Goal: Navigation & Orientation: Understand site structure

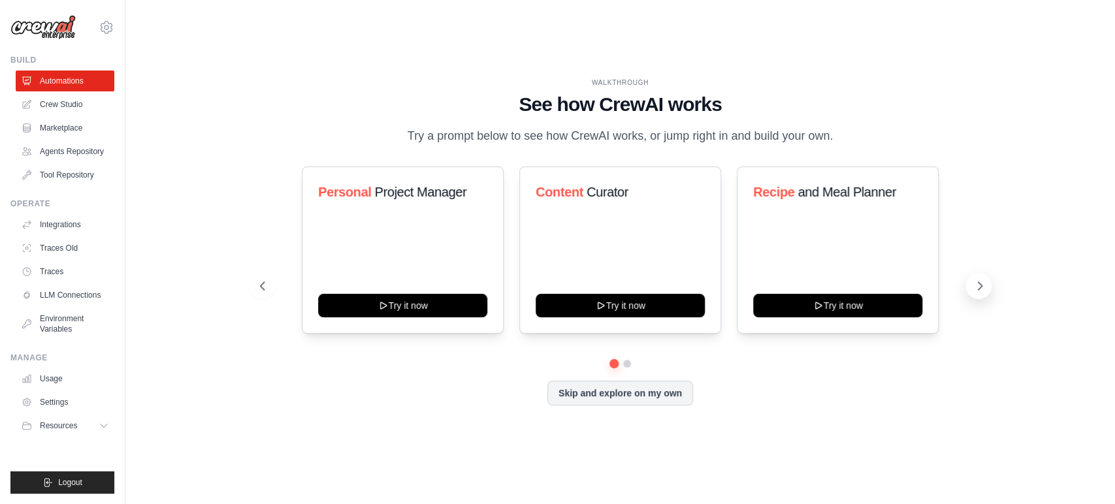
click at [978, 283] on icon at bounding box center [980, 286] width 4 height 8
click at [979, 283] on icon at bounding box center [980, 286] width 4 height 8
click at [69, 107] on link "Crew Studio" at bounding box center [66, 104] width 99 height 21
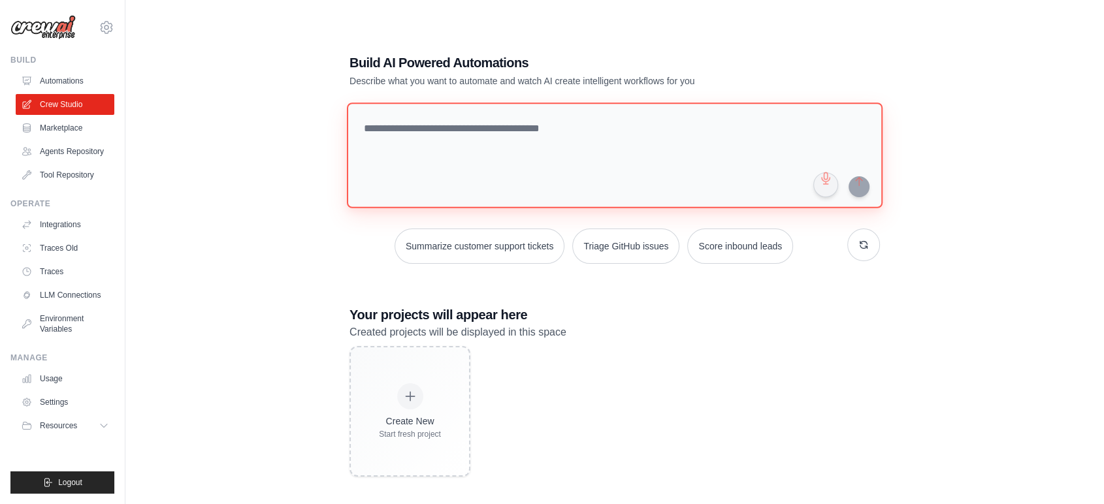
click at [521, 131] on textarea at bounding box center [615, 156] width 536 height 106
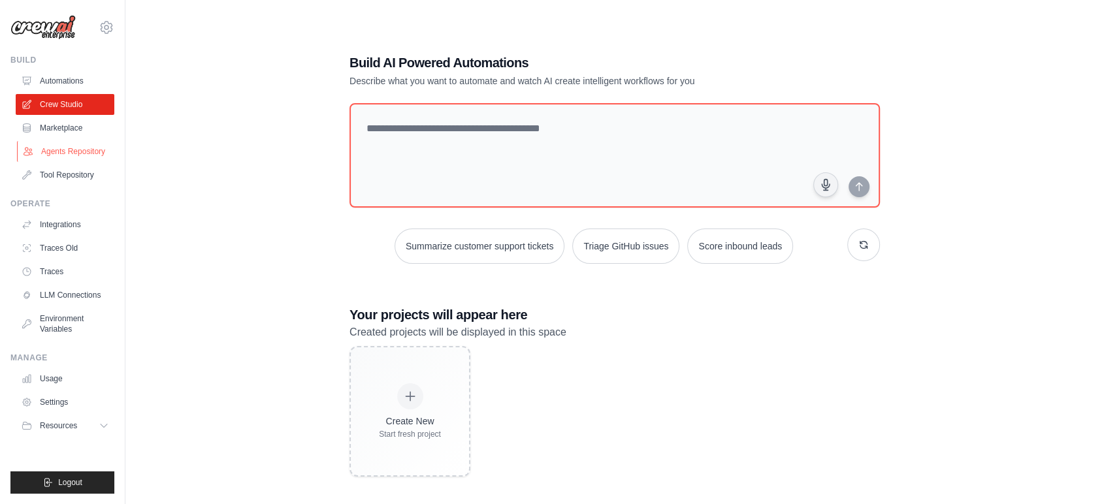
click at [90, 152] on link "Agents Repository" at bounding box center [66, 151] width 99 height 21
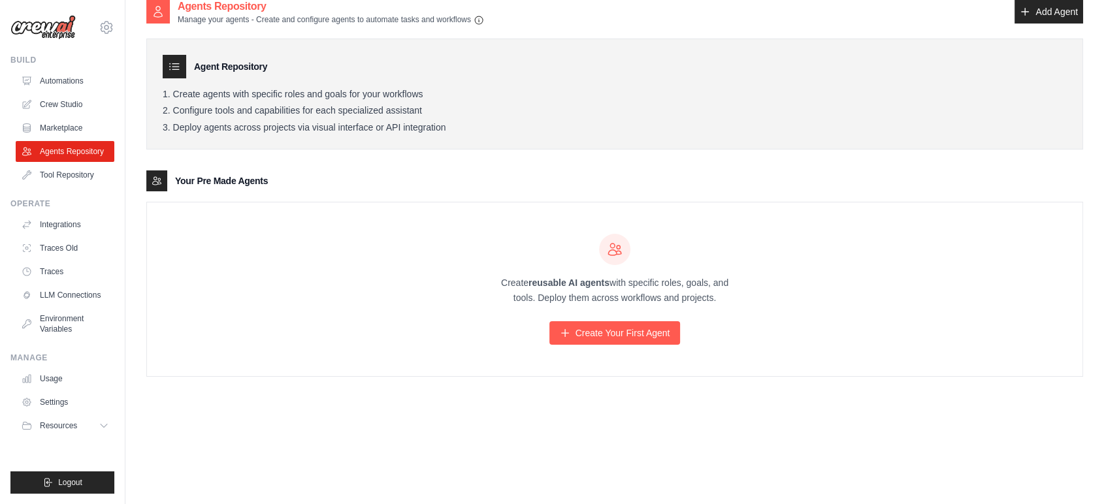
scroll to position [26, 0]
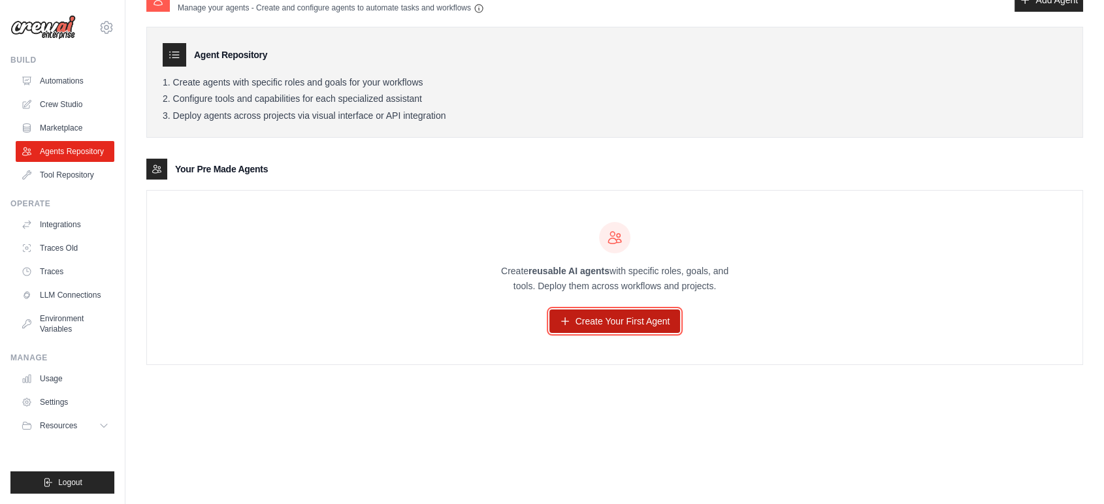
click at [600, 325] on link "Create Your First Agent" at bounding box center [614, 322] width 131 height 24
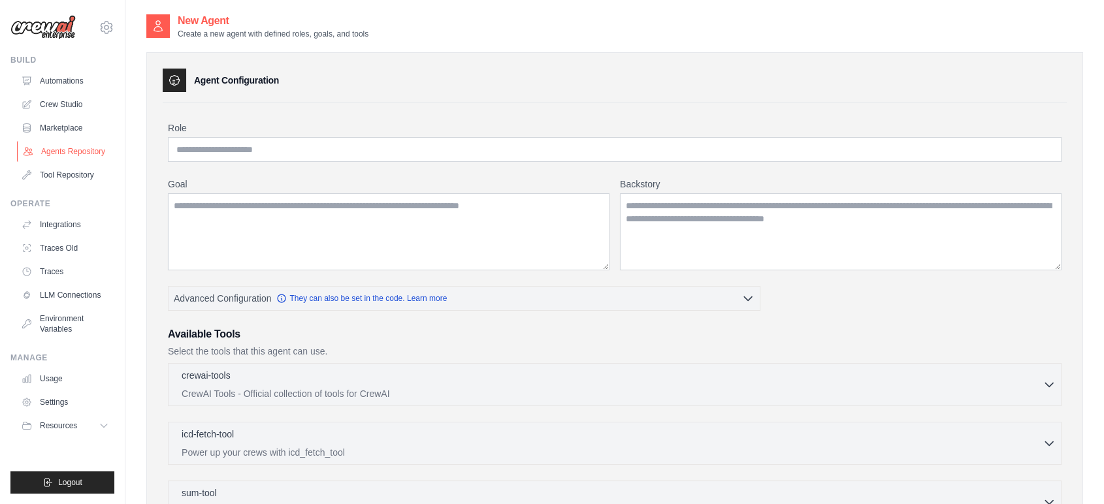
click at [71, 149] on link "Agents Repository" at bounding box center [66, 151] width 99 height 21
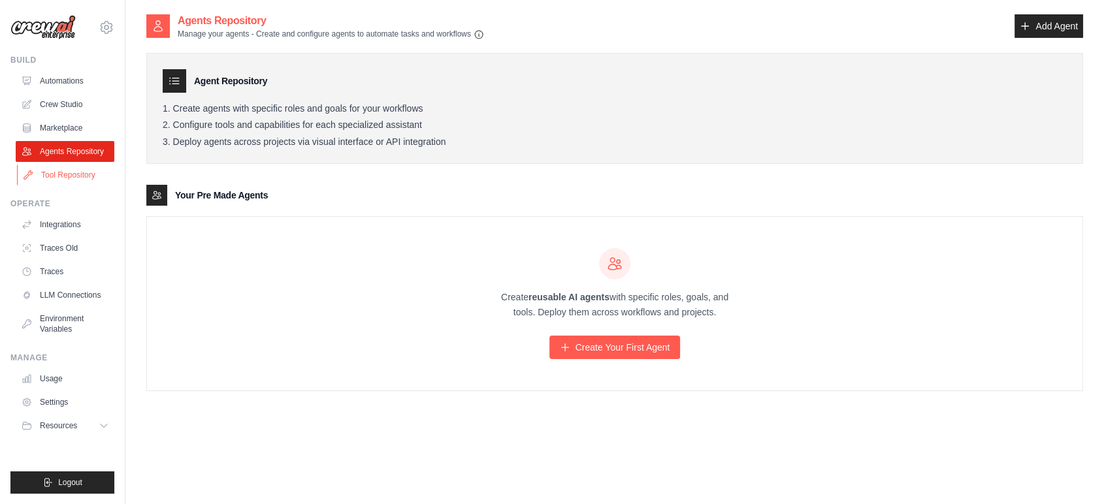
click at [75, 174] on link "Tool Repository" at bounding box center [66, 175] width 99 height 21
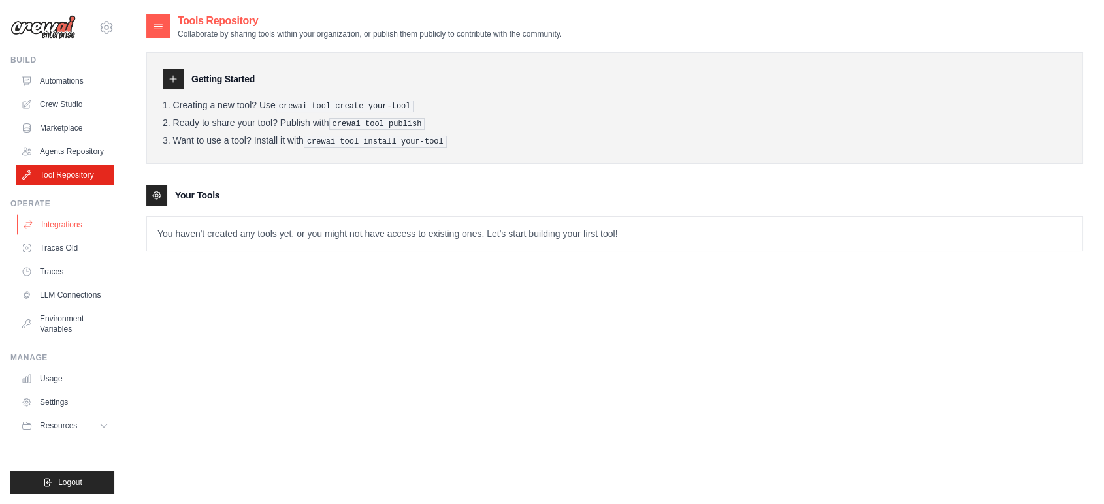
drag, startPoint x: 46, startPoint y: 229, endPoint x: 57, endPoint y: 225, distance: 11.0
click at [47, 229] on link "Integrations" at bounding box center [66, 224] width 99 height 21
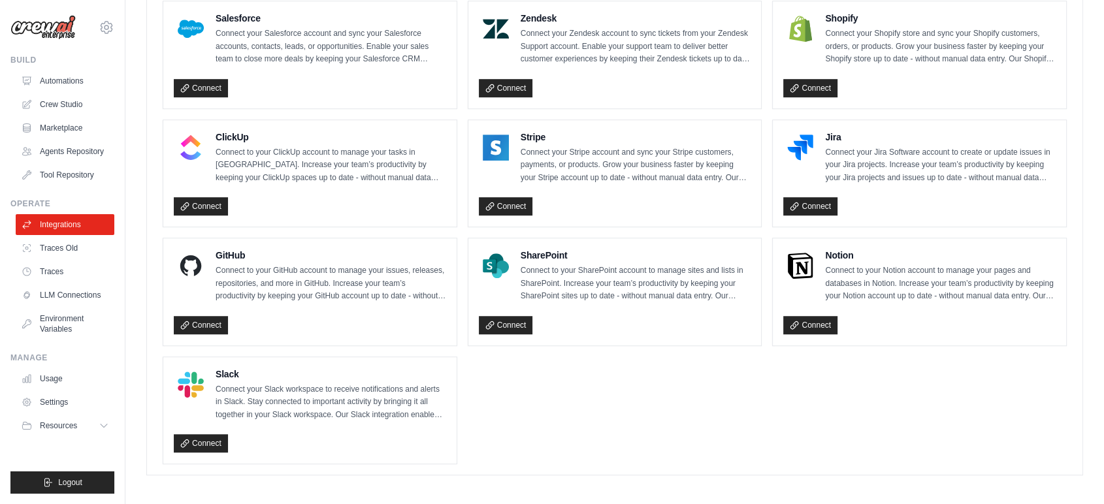
scroll to position [580, 0]
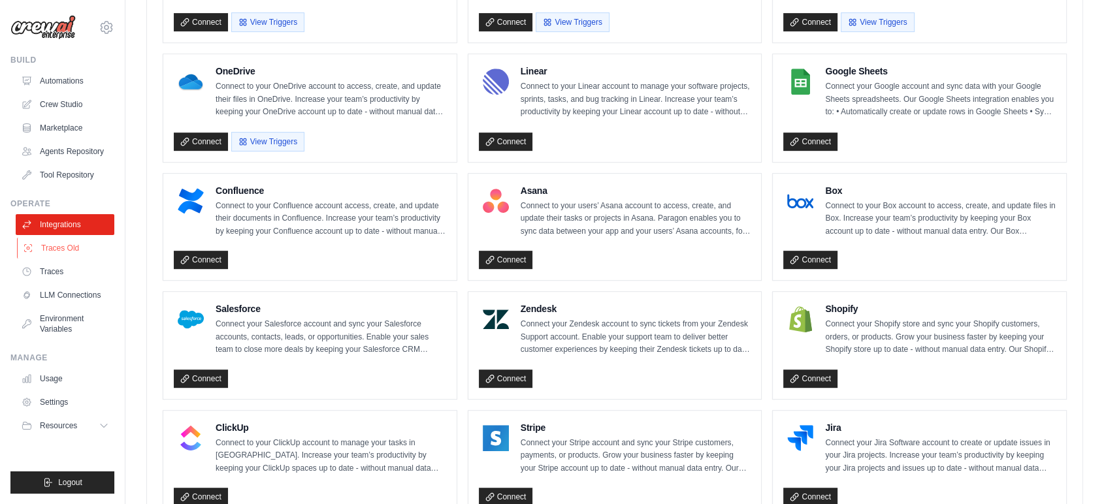
click at [66, 245] on link "Traces Old" at bounding box center [66, 248] width 99 height 21
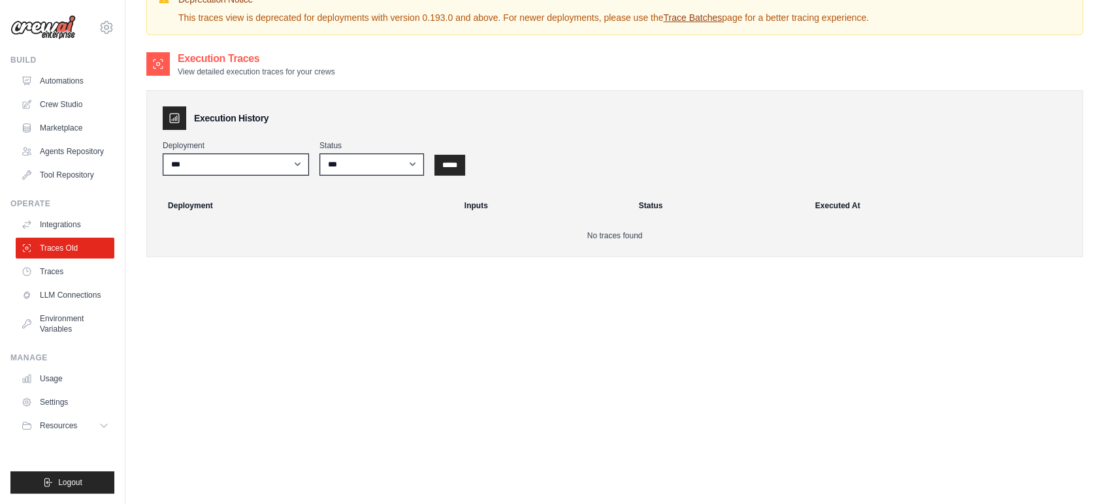
scroll to position [73, 0]
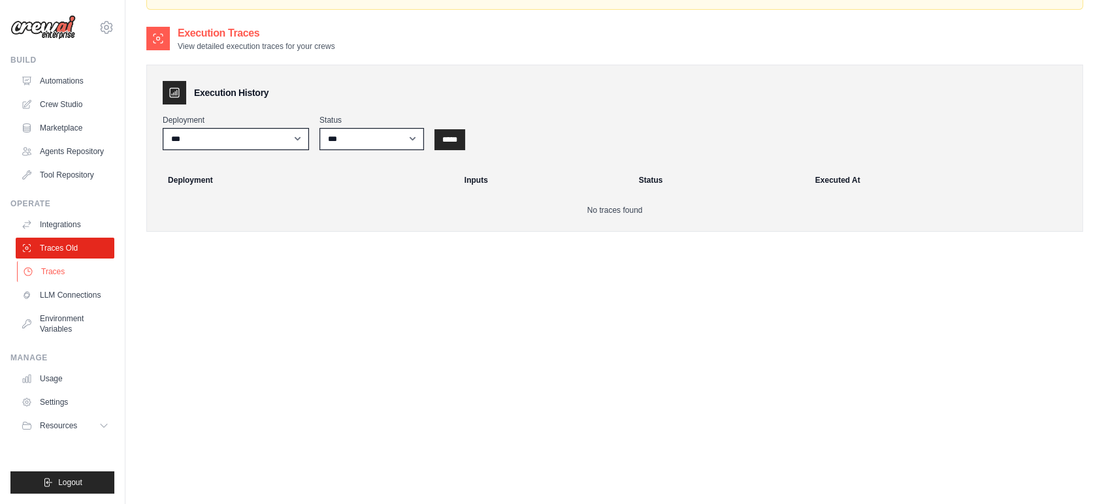
click at [56, 270] on link "Traces" at bounding box center [66, 271] width 99 height 21
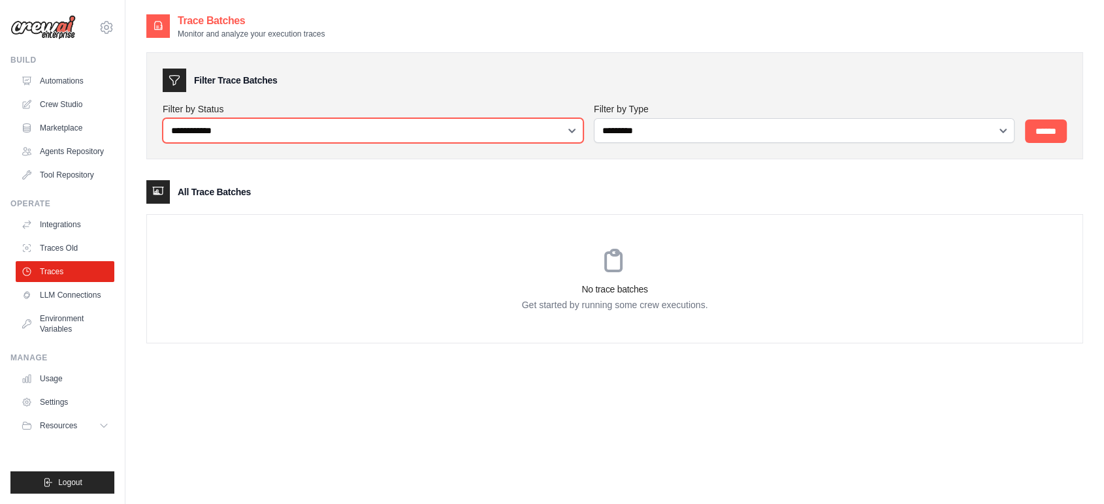
click at [421, 134] on select "**********" at bounding box center [373, 130] width 421 height 25
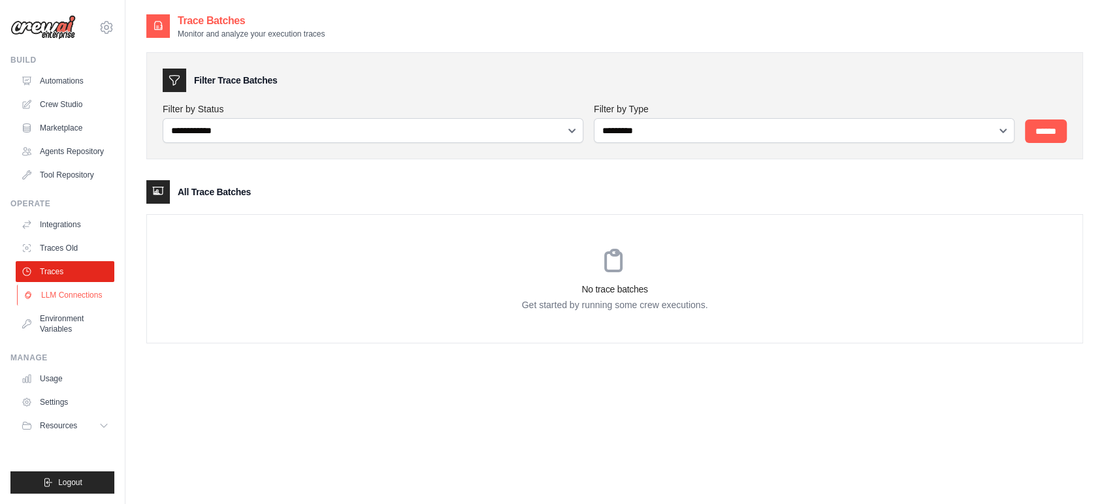
click at [64, 291] on link "LLM Connections" at bounding box center [66, 295] width 99 height 21
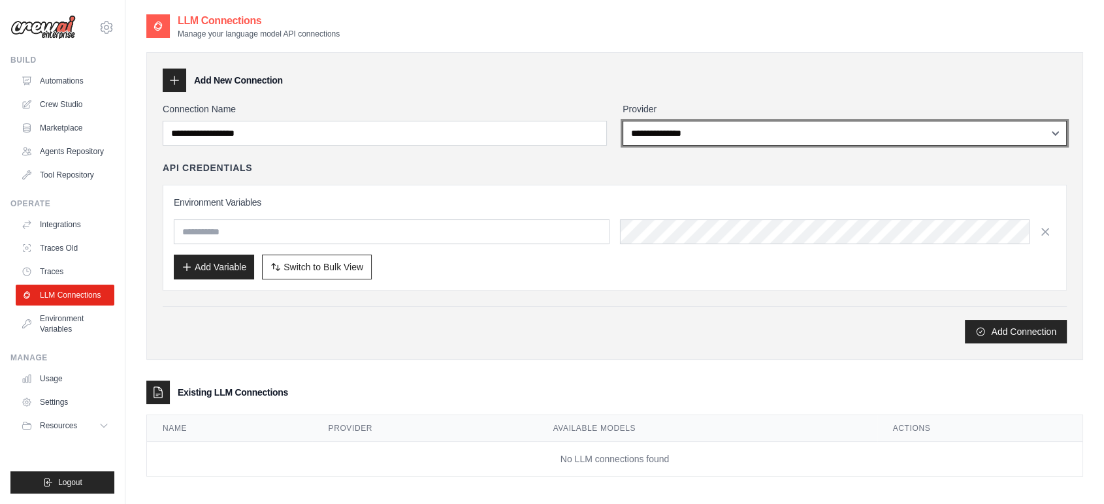
click at [707, 138] on select "**********" at bounding box center [845, 133] width 444 height 25
click at [711, 135] on select "**********" at bounding box center [845, 133] width 444 height 25
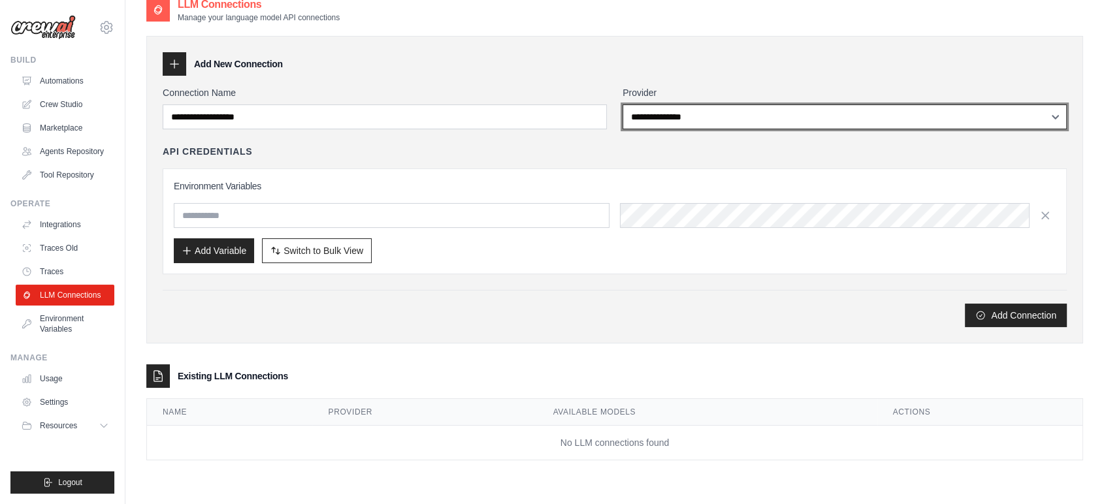
scroll to position [26, 0]
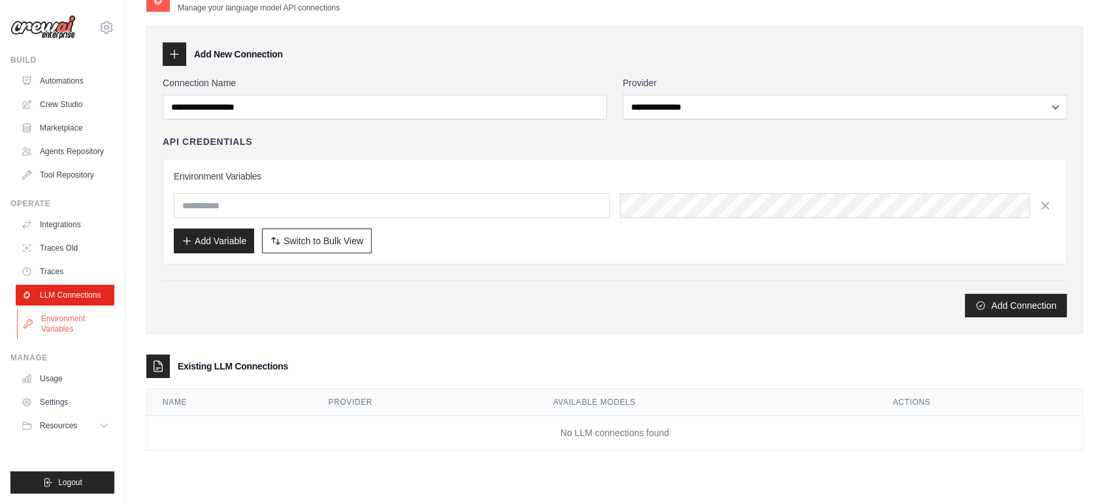
click at [69, 318] on link "Environment Variables" at bounding box center [66, 323] width 99 height 31
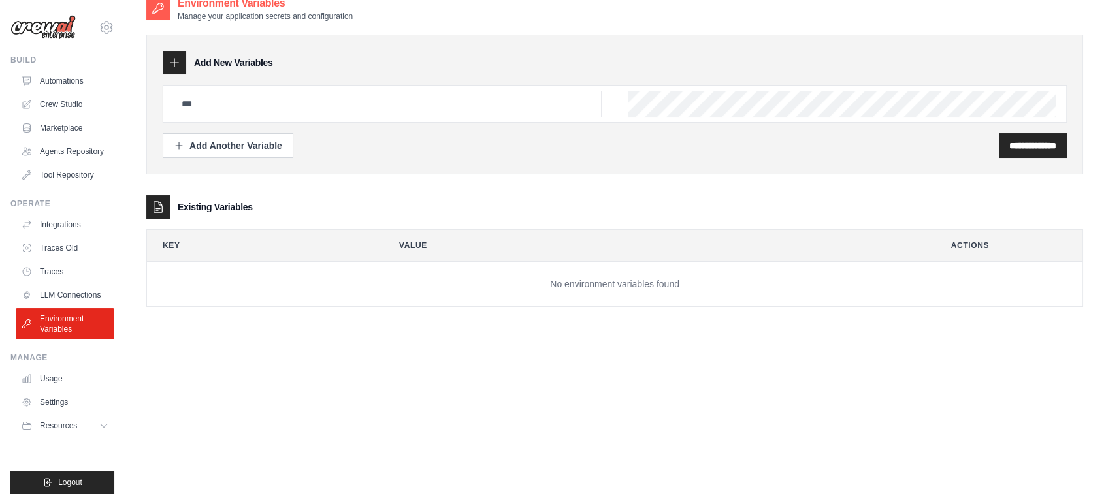
scroll to position [26, 0]
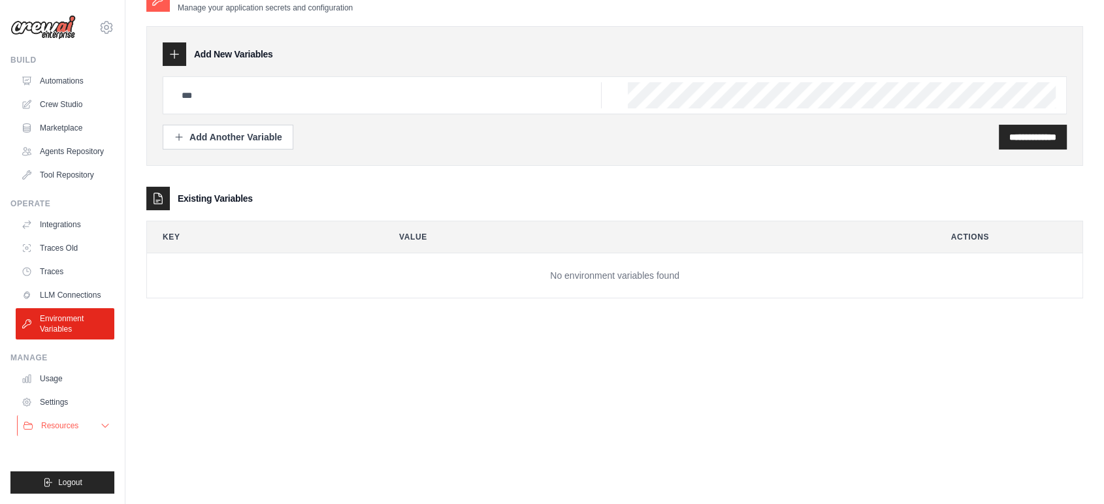
click at [82, 422] on button "Resources" at bounding box center [66, 426] width 99 height 21
click at [51, 389] on link "Usage" at bounding box center [66, 378] width 99 height 21
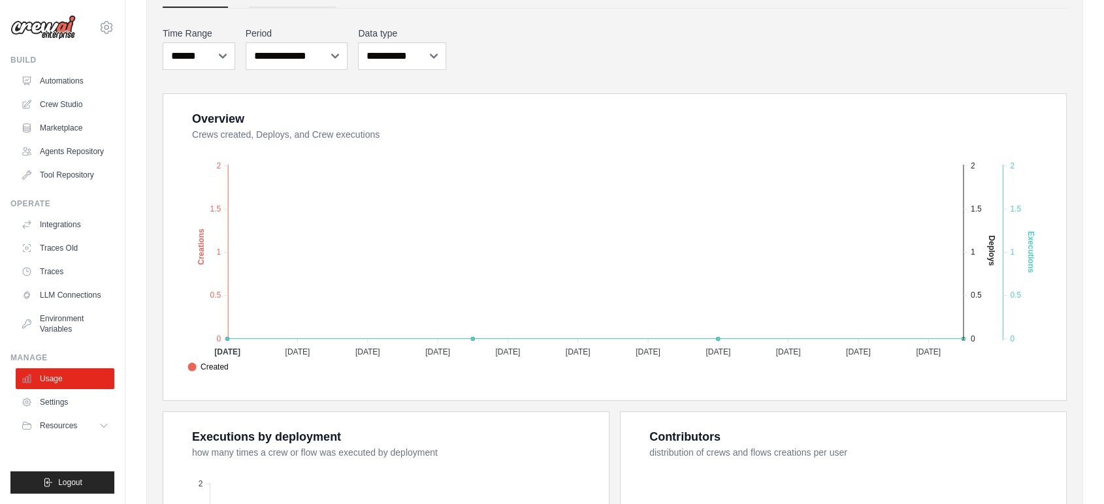
scroll to position [73, 0]
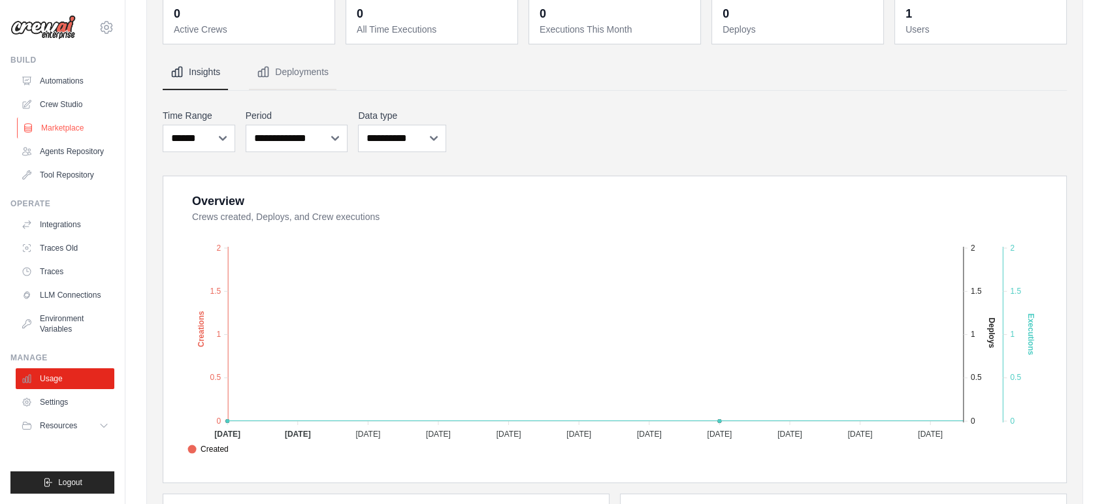
click at [63, 125] on link "Marketplace" at bounding box center [66, 128] width 99 height 21
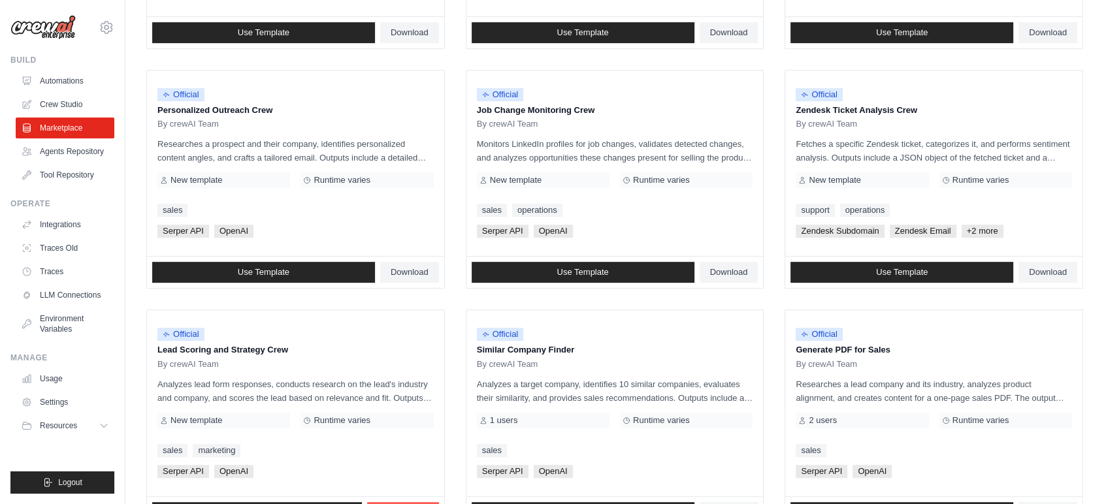
scroll to position [487, 0]
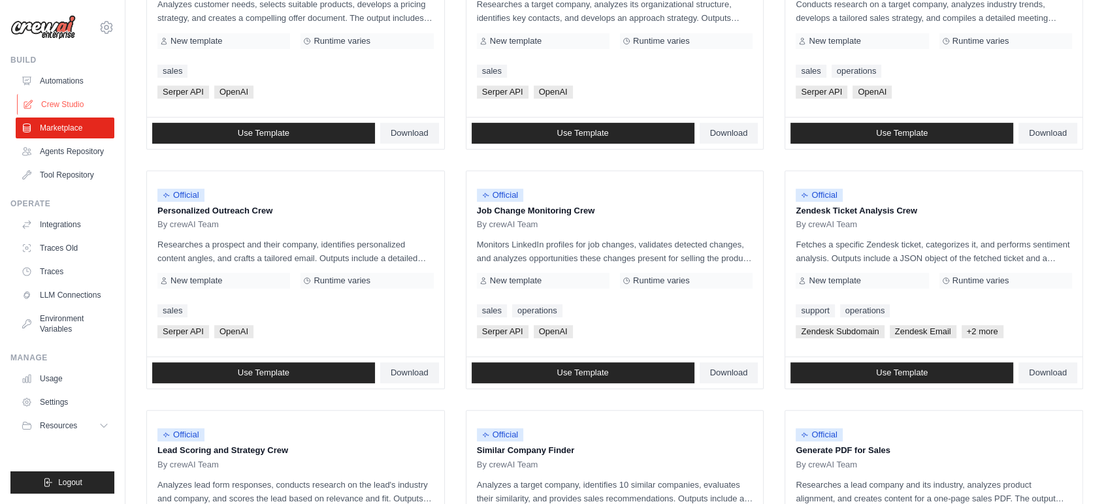
click at [71, 101] on link "Crew Studio" at bounding box center [66, 104] width 99 height 21
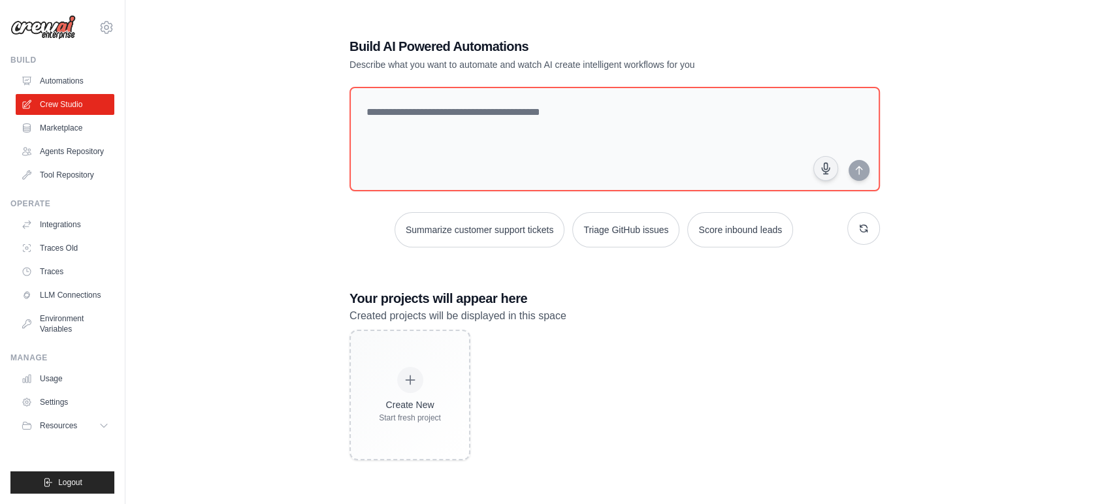
scroll to position [26, 0]
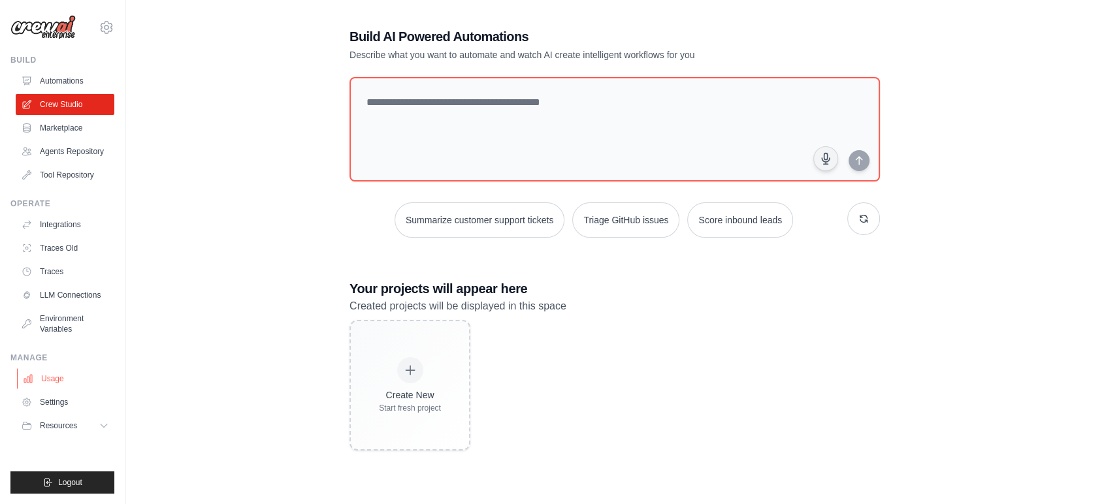
drag, startPoint x: 63, startPoint y: 399, endPoint x: 83, endPoint y: 385, distance: 23.9
click at [63, 399] on link "Settings" at bounding box center [65, 402] width 99 height 21
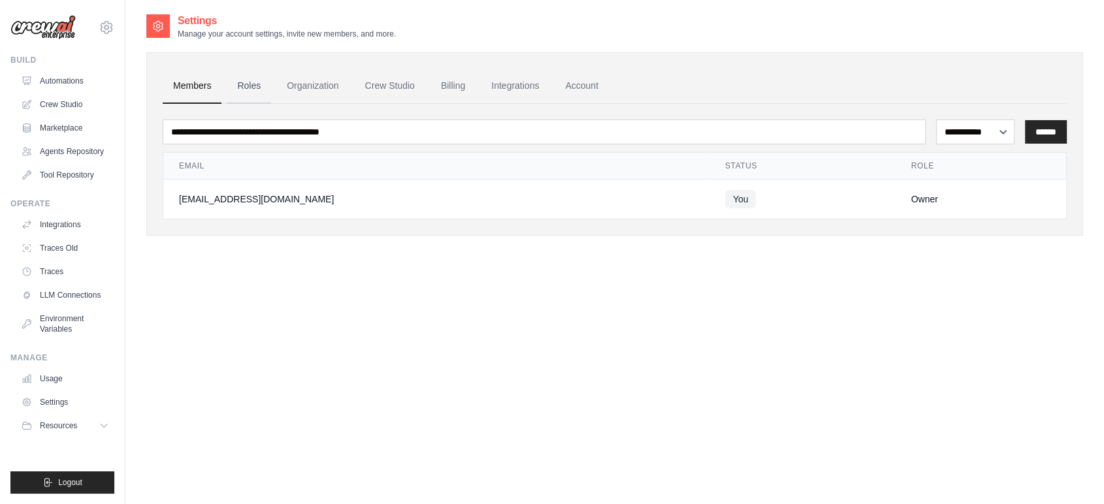
click at [251, 90] on link "Roles" at bounding box center [249, 86] width 44 height 35
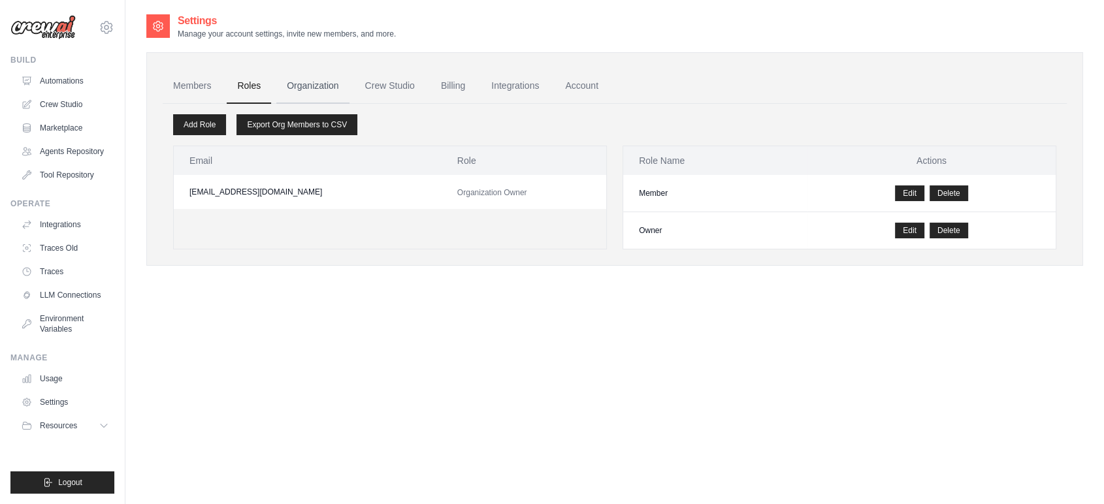
click at [318, 79] on link "Organization" at bounding box center [312, 86] width 73 height 35
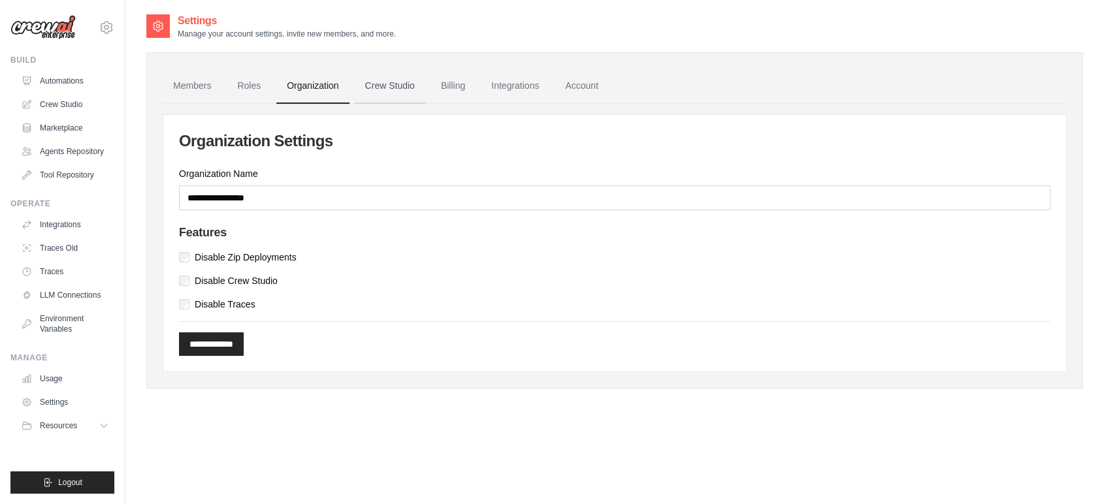
click at [407, 91] on link "Crew Studio" at bounding box center [390, 86] width 71 height 35
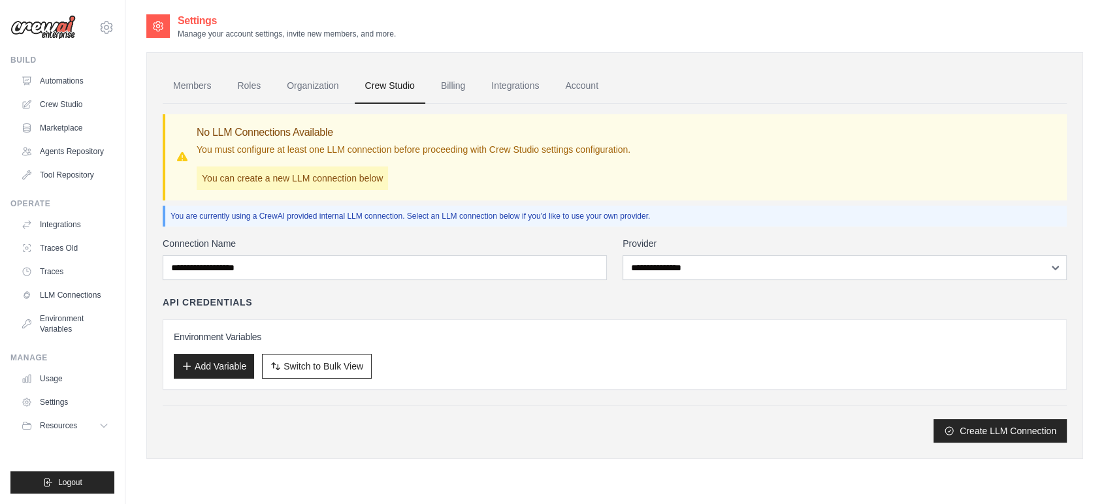
click at [461, 86] on link "Billing" at bounding box center [453, 86] width 45 height 35
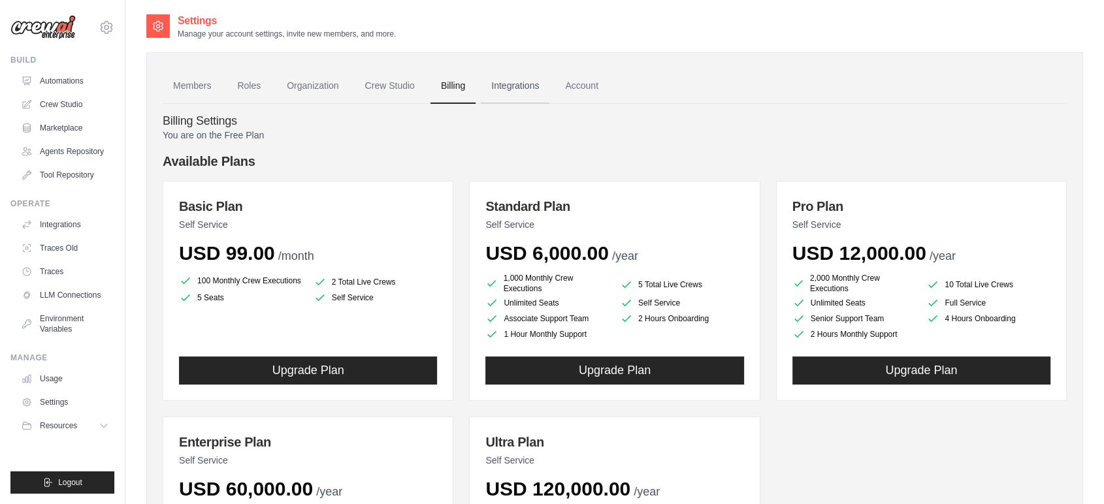
click at [517, 88] on link "Integrations" at bounding box center [515, 86] width 69 height 35
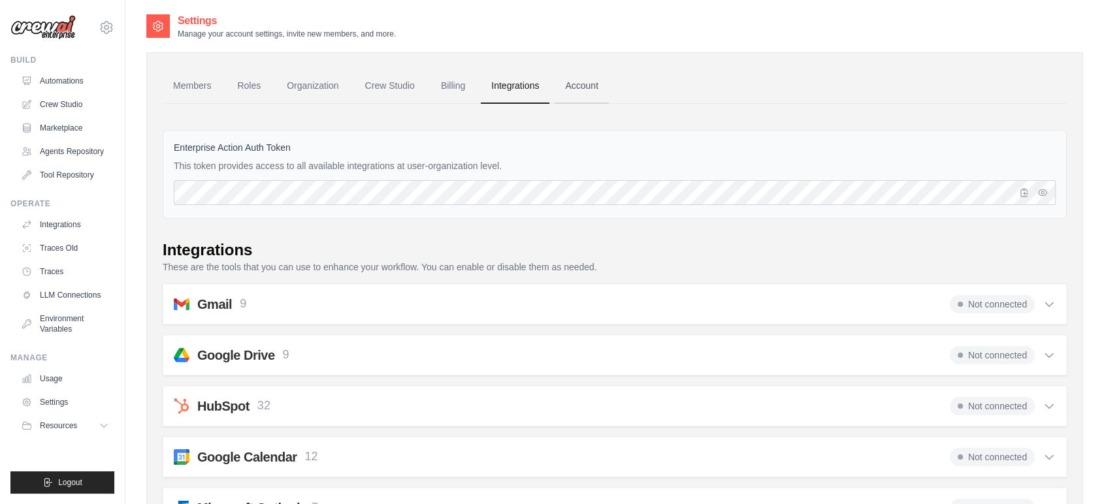
click at [580, 84] on link "Account" at bounding box center [582, 86] width 54 height 35
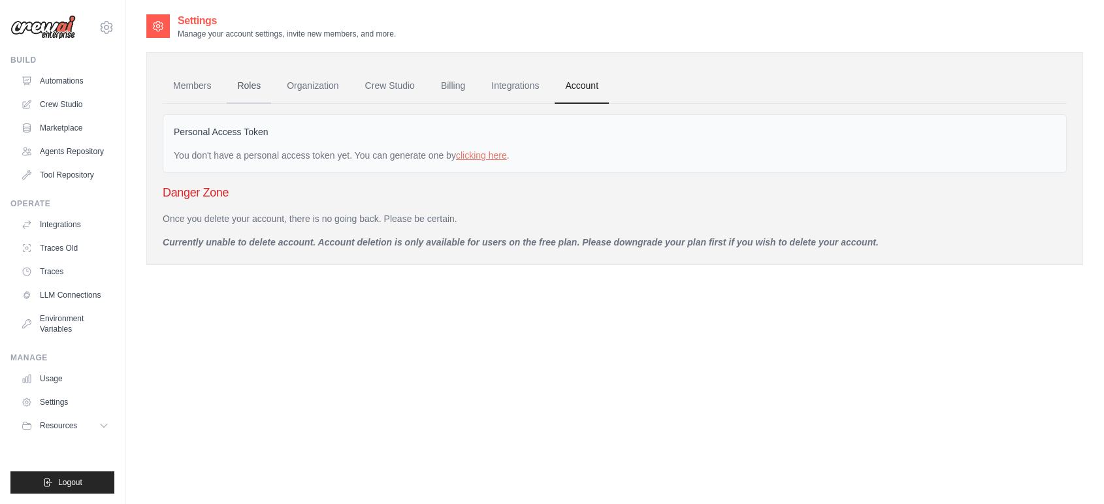
click at [250, 89] on link "Roles" at bounding box center [249, 86] width 44 height 35
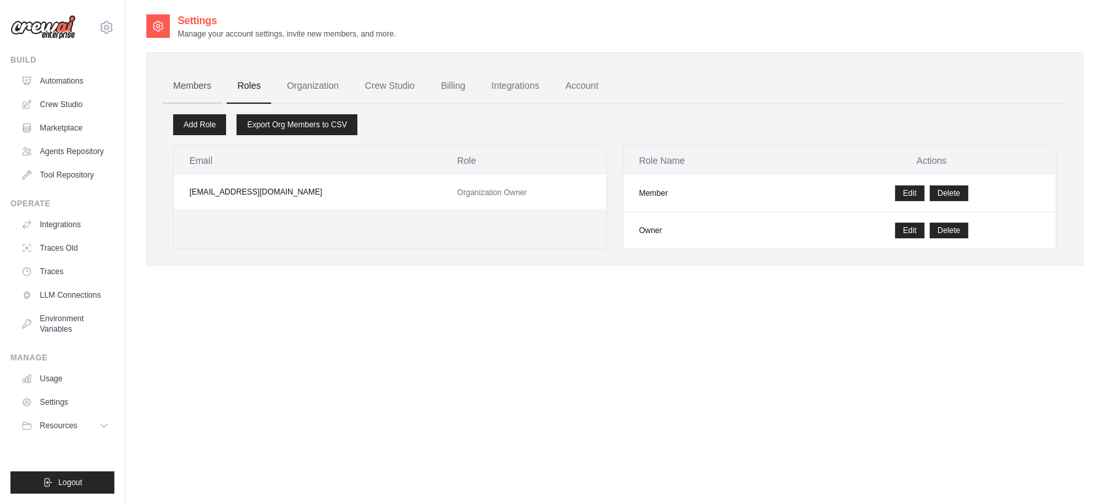
click at [193, 82] on link "Members" at bounding box center [192, 86] width 59 height 35
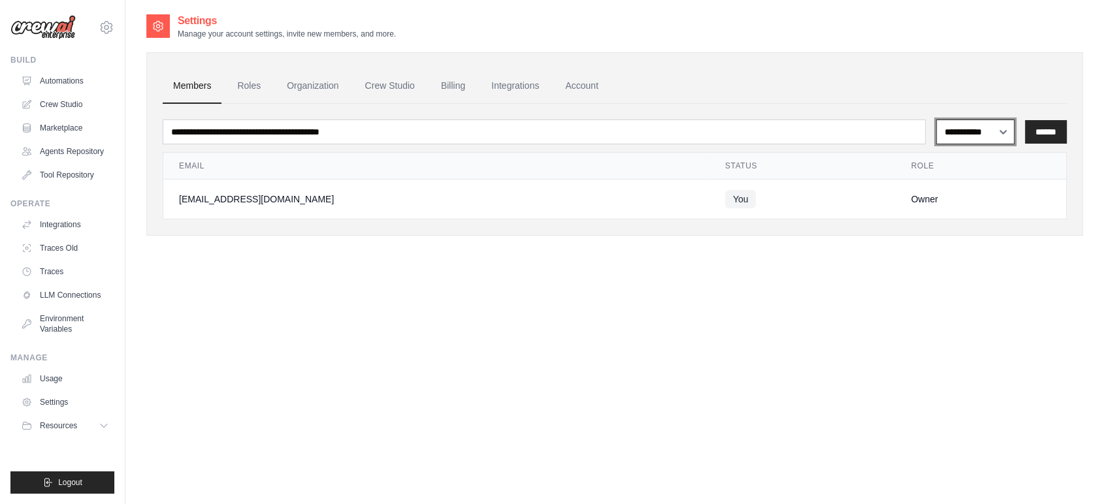
click at [977, 133] on select "**********" at bounding box center [975, 132] width 78 height 25
click at [69, 175] on link "Tool Repository" at bounding box center [66, 175] width 99 height 21
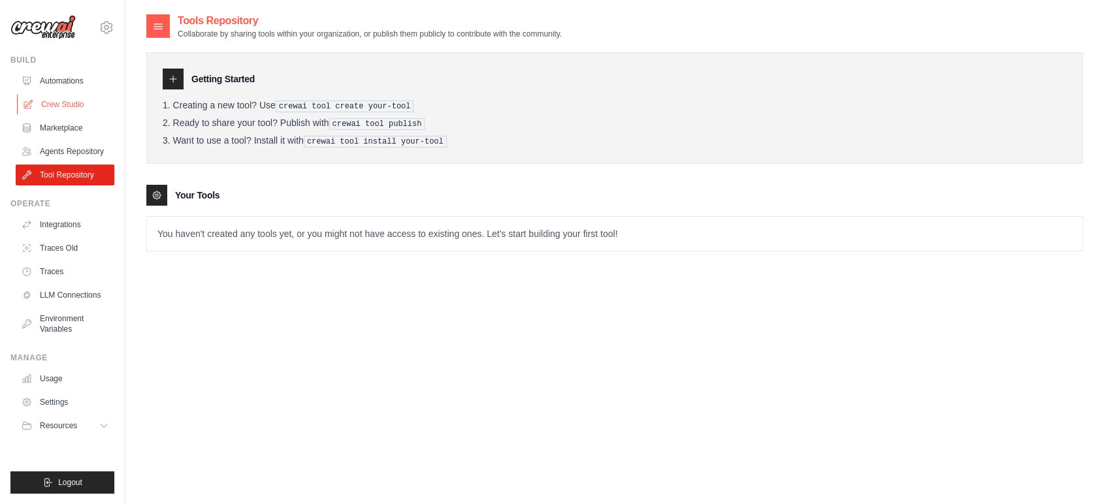
click at [68, 103] on link "Crew Studio" at bounding box center [66, 104] width 99 height 21
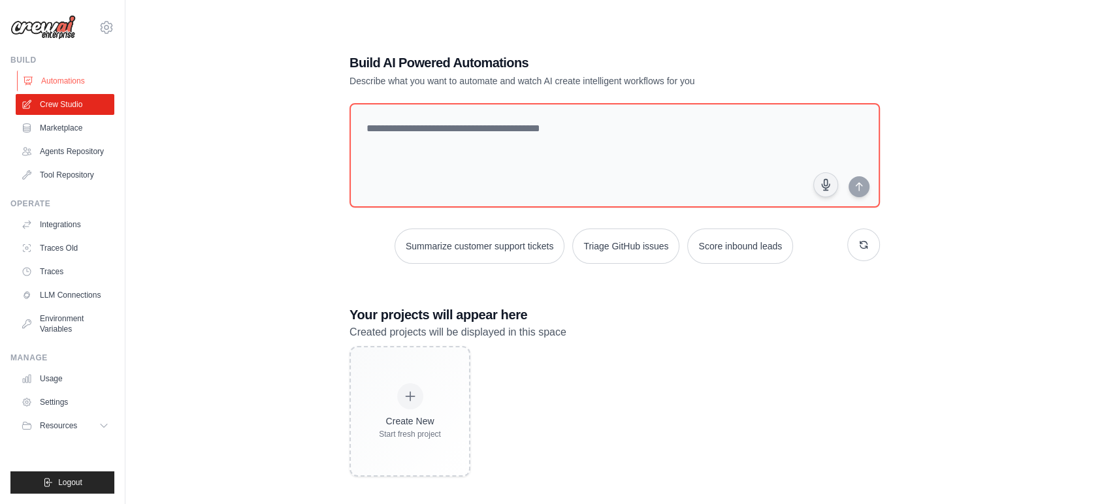
click at [73, 82] on link "Automations" at bounding box center [66, 81] width 99 height 21
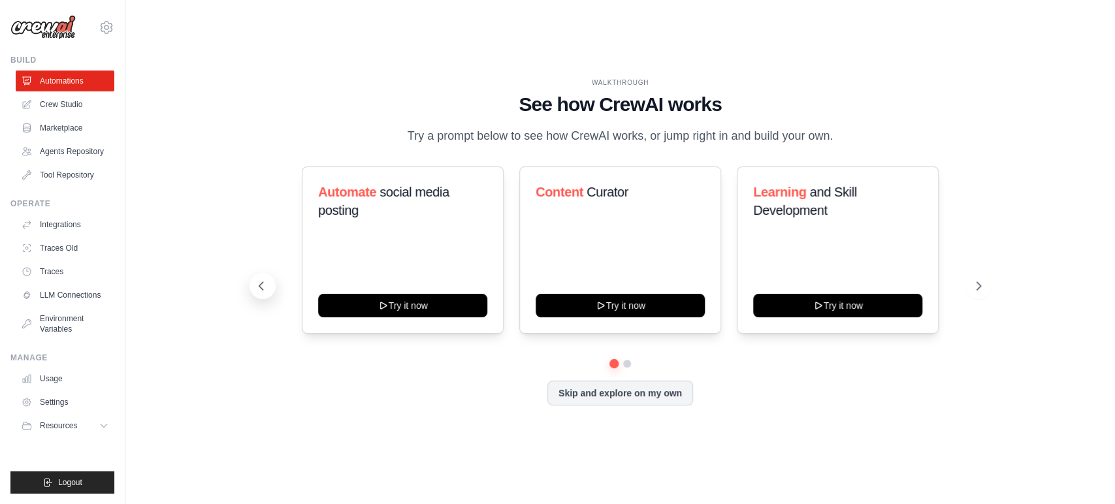
click at [264, 285] on icon at bounding box center [261, 286] width 13 height 13
click at [976, 285] on icon at bounding box center [979, 286] width 13 height 13
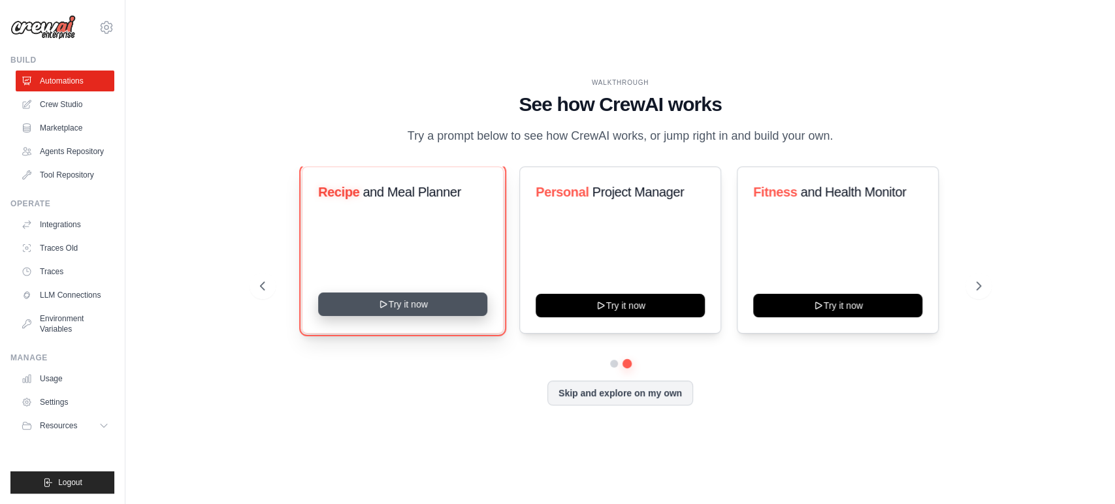
click at [397, 299] on button "Try it now" at bounding box center [402, 305] width 169 height 24
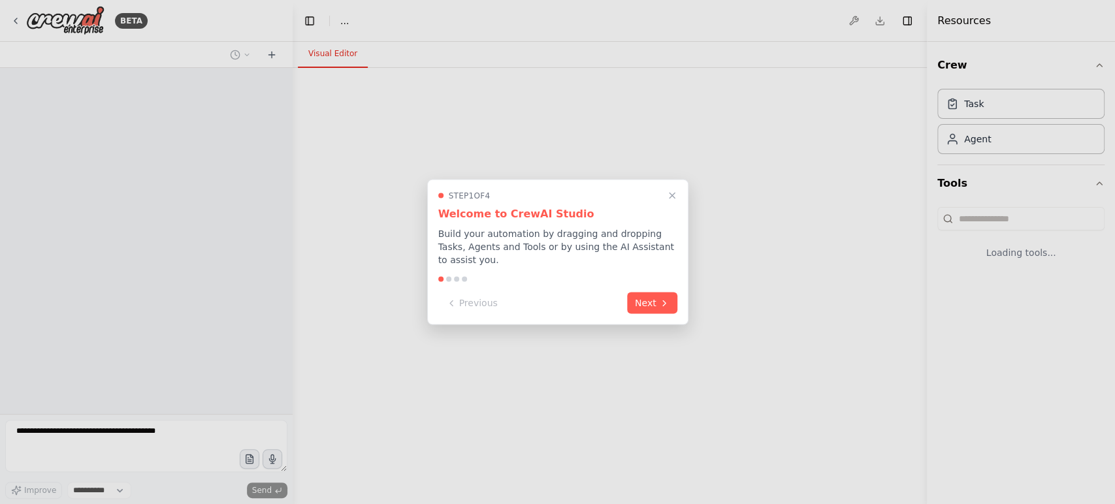
select select "****"
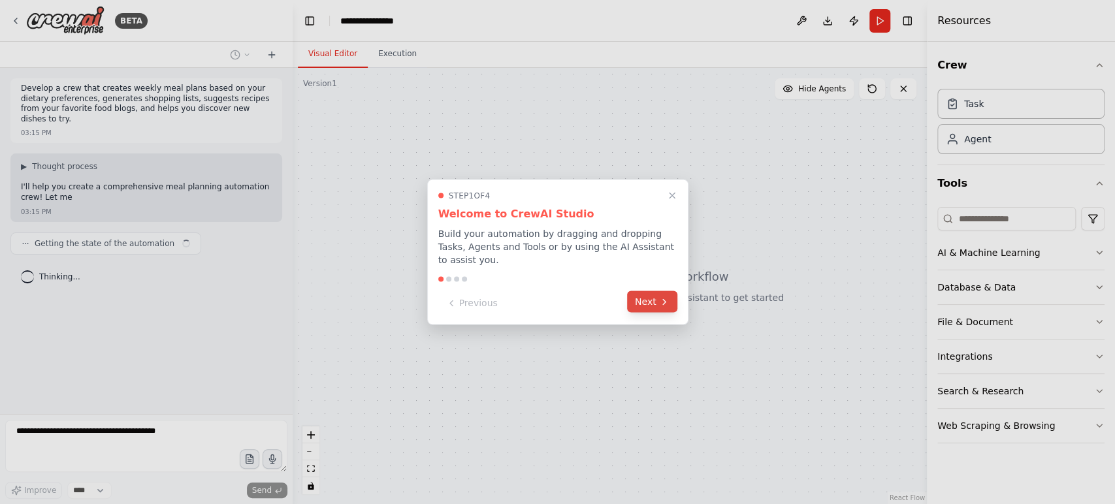
click at [652, 291] on button "Next" at bounding box center [652, 302] width 50 height 22
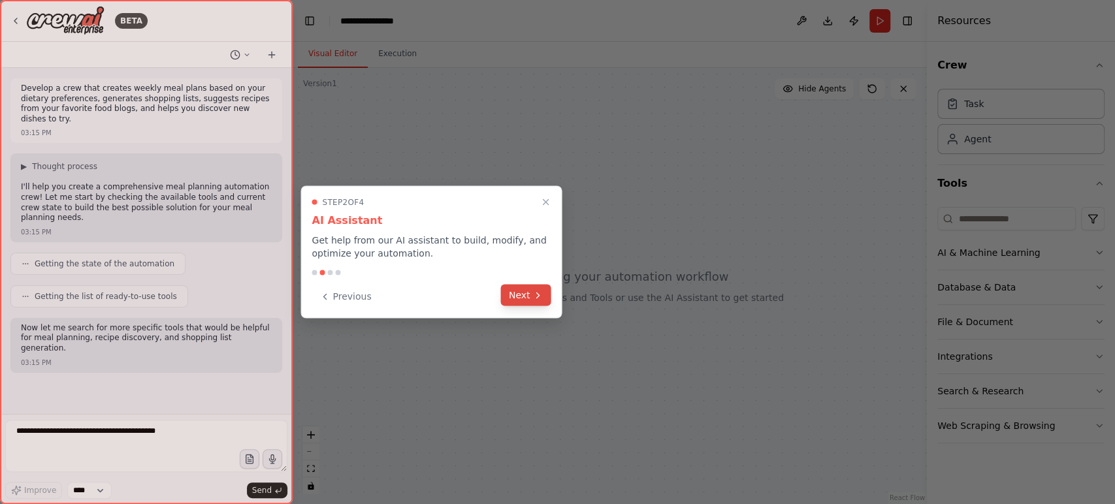
click at [544, 301] on button "Next" at bounding box center [526, 295] width 50 height 22
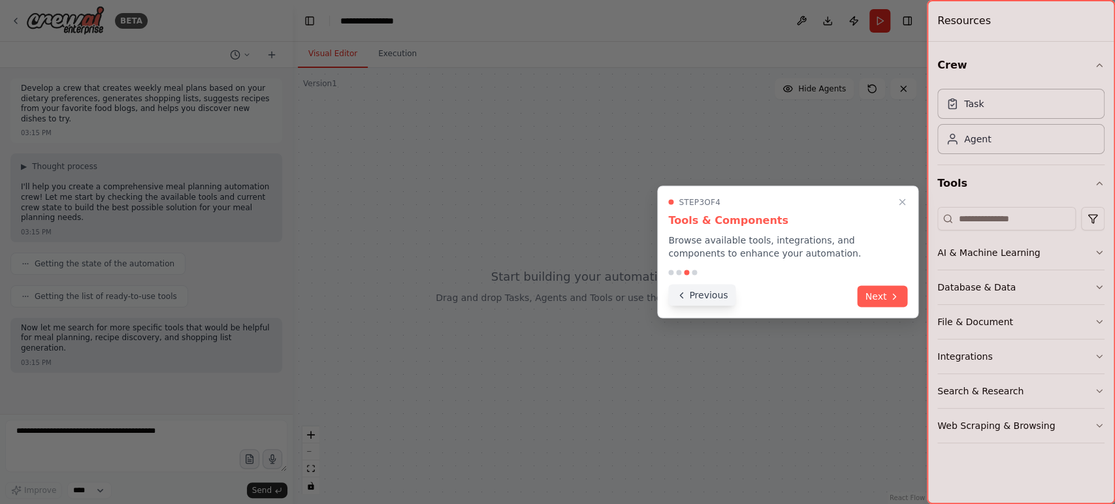
click at [700, 293] on button "Previous" at bounding box center [701, 295] width 67 height 22
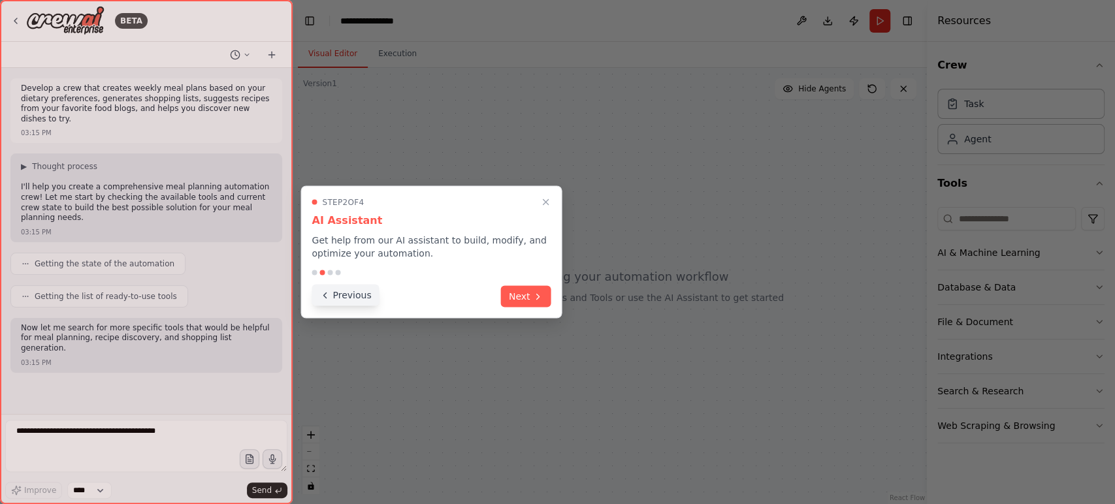
click at [340, 301] on button "Previous" at bounding box center [345, 295] width 67 height 22
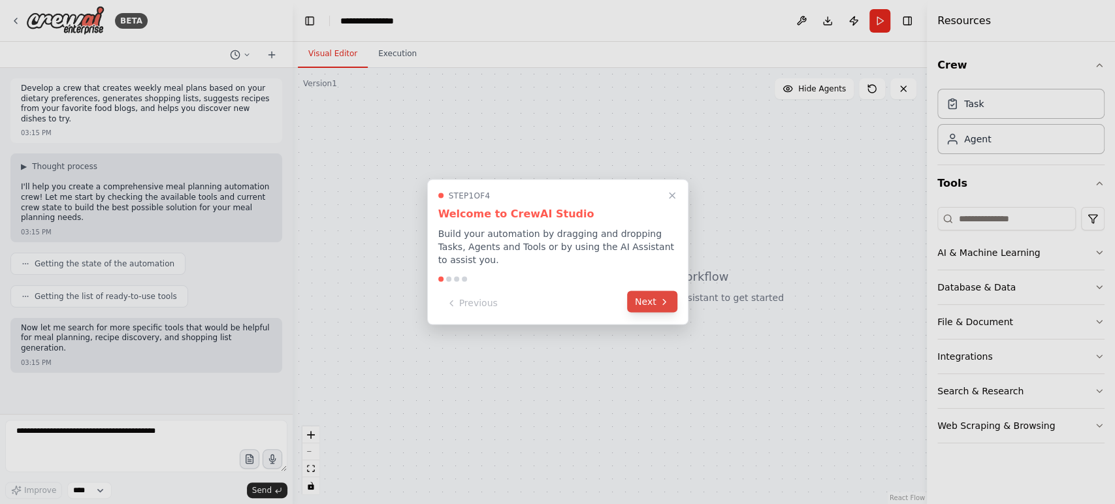
click at [655, 293] on button "Next" at bounding box center [652, 302] width 50 height 22
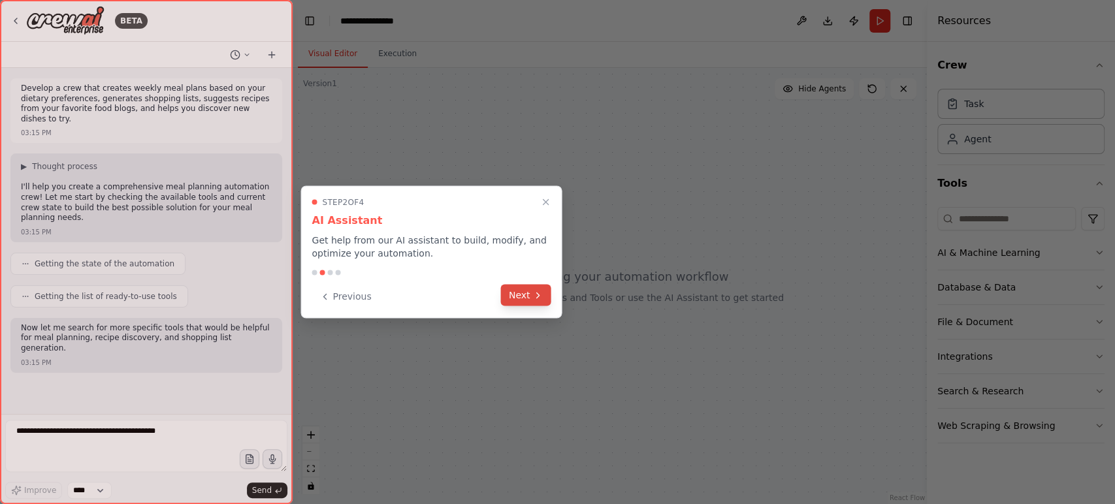
click at [540, 297] on icon at bounding box center [537, 295] width 10 height 10
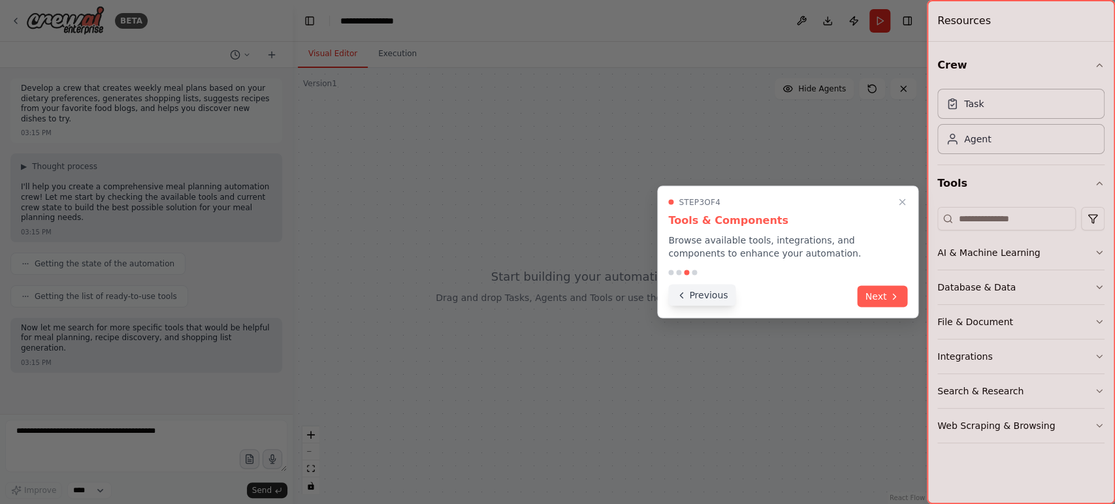
click at [695, 291] on button "Previous" at bounding box center [701, 295] width 67 height 22
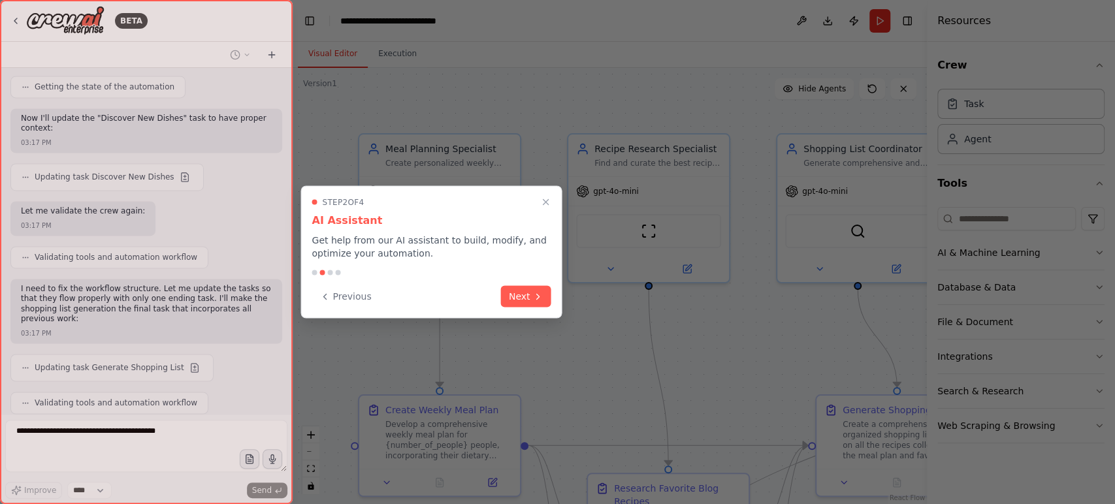
scroll to position [1377, 0]
